Goal: Obtain resource: Download file/media

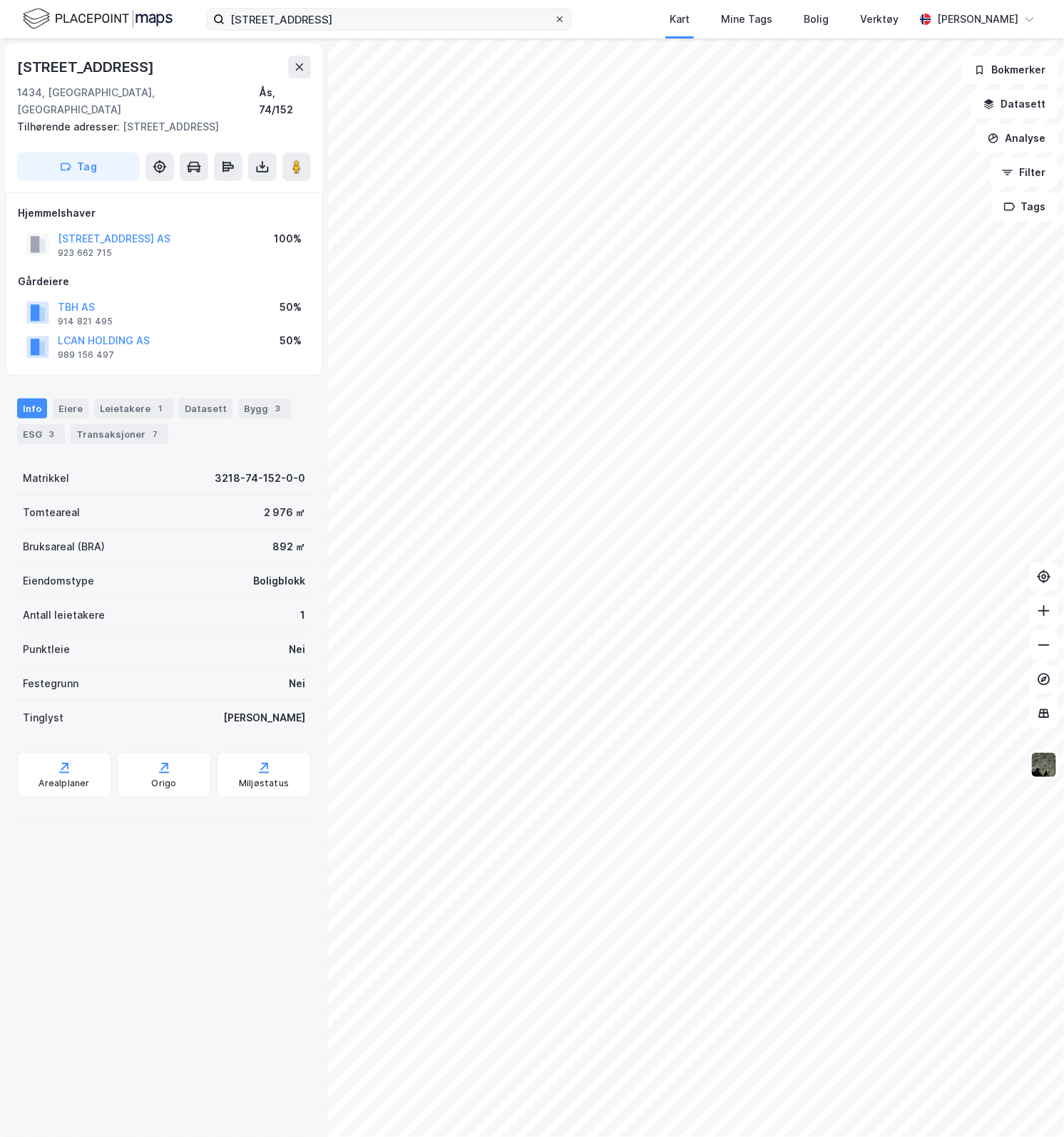
click at [558, 19] on icon at bounding box center [560, 19] width 9 height 9
click at [554, 19] on input "[STREET_ADDRESS]" at bounding box center [389, 19] width 329 height 21
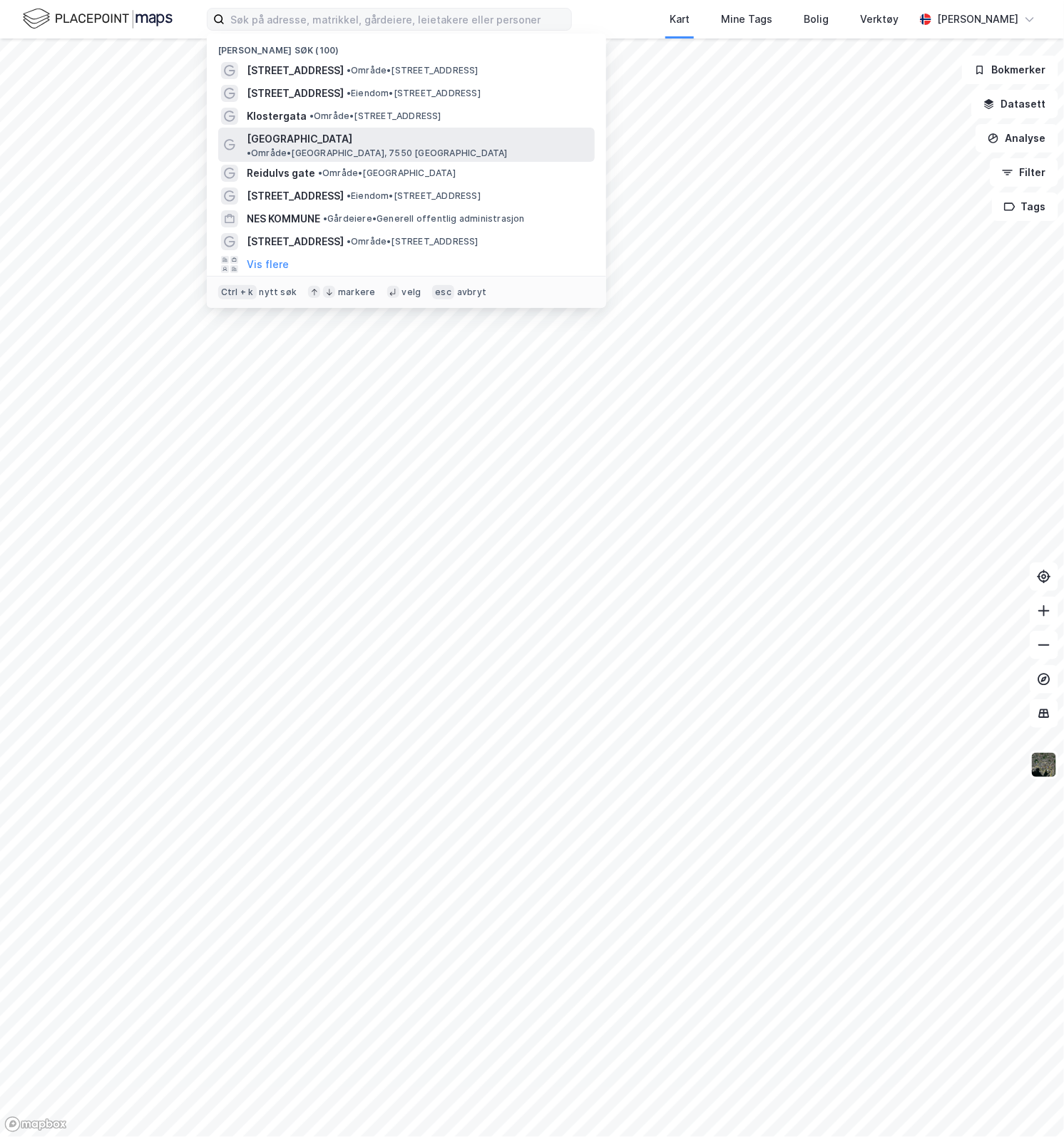
click at [361, 147] on span "• Område • [GEOGRAPHIC_DATA], 7550 [GEOGRAPHIC_DATA]" at bounding box center [377, 153] width 261 height 11
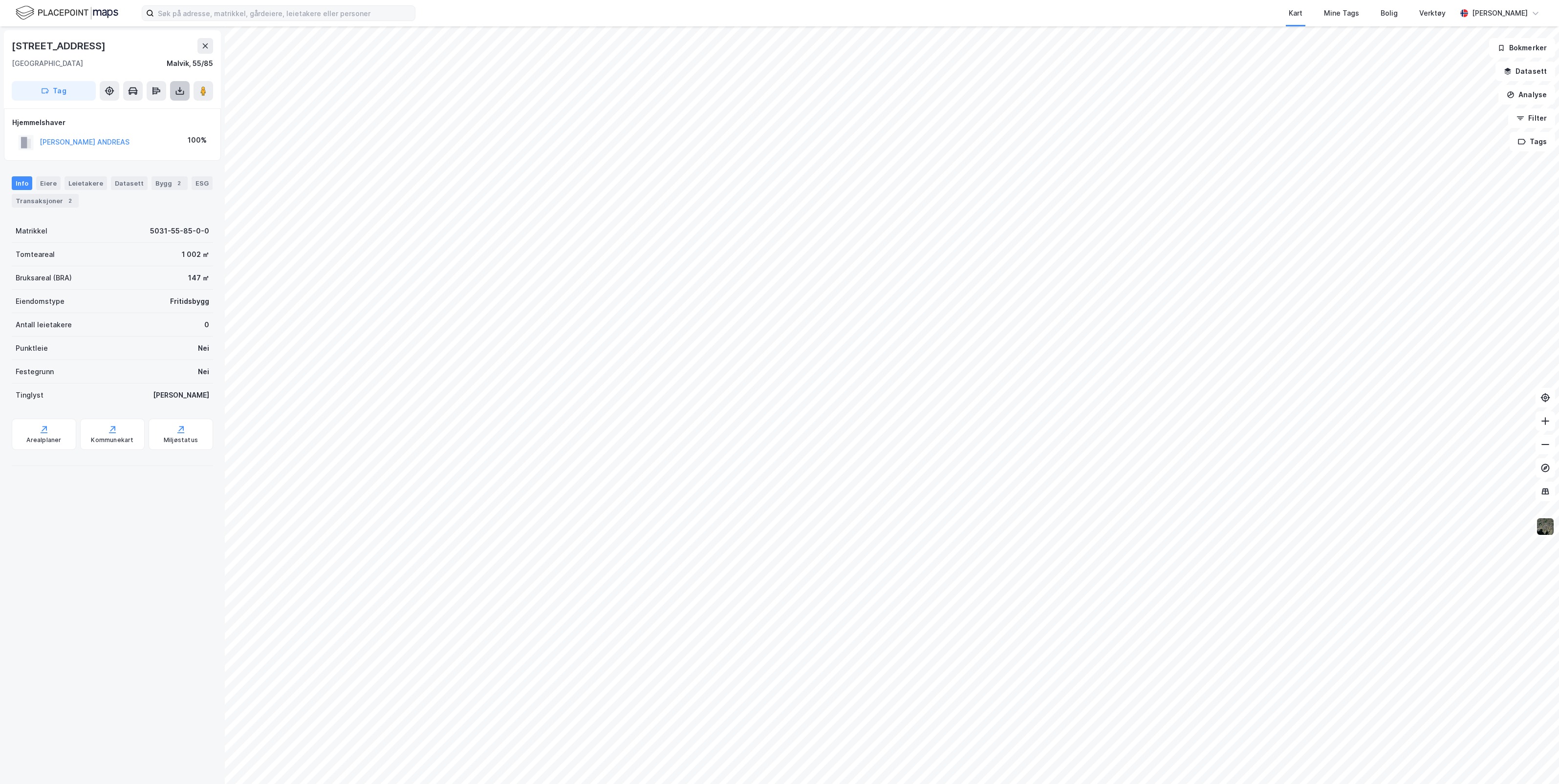
click at [180, 93] on icon at bounding box center [180, 91] width 10 height 10
click at [159, 123] on div "Last ned matrikkelrapport" at bounding box center [143, 126] width 80 height 8
